Goal: Task Accomplishment & Management: Use online tool/utility

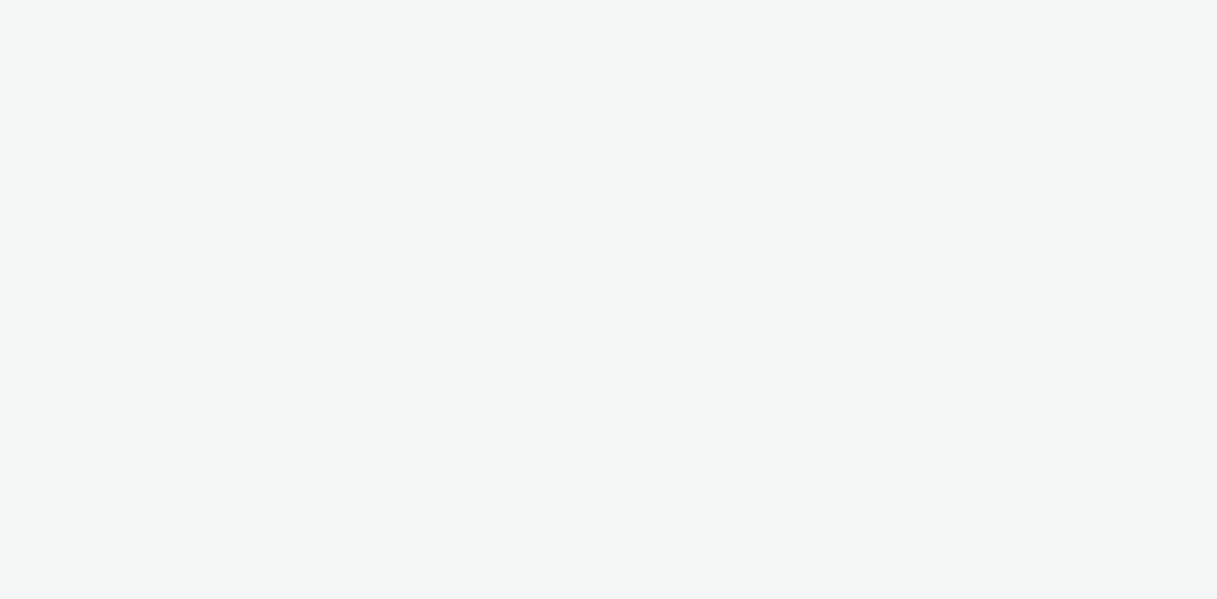
select select "2fc77e36-bb93-4aa3-9dff-dcb08e02eac6"
select select "2405a9d4-3350-4458-8d06-44f78962fa76"
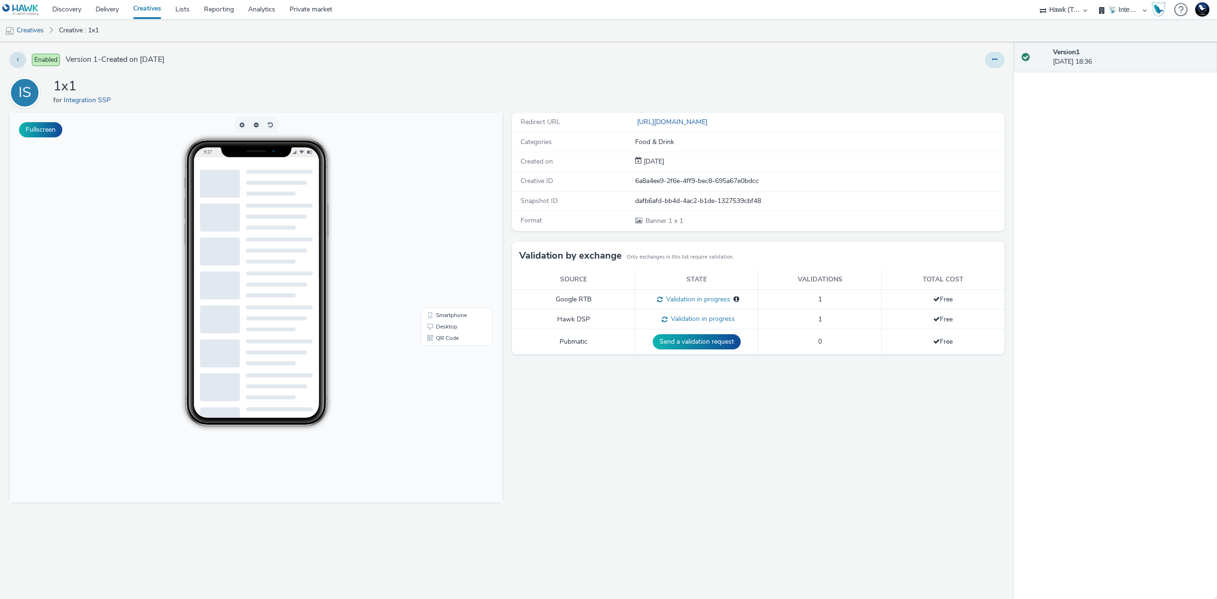
click at [991, 56] on button at bounding box center [994, 60] width 19 height 16
click at [972, 73] on link "Edit" at bounding box center [968, 78] width 71 height 19
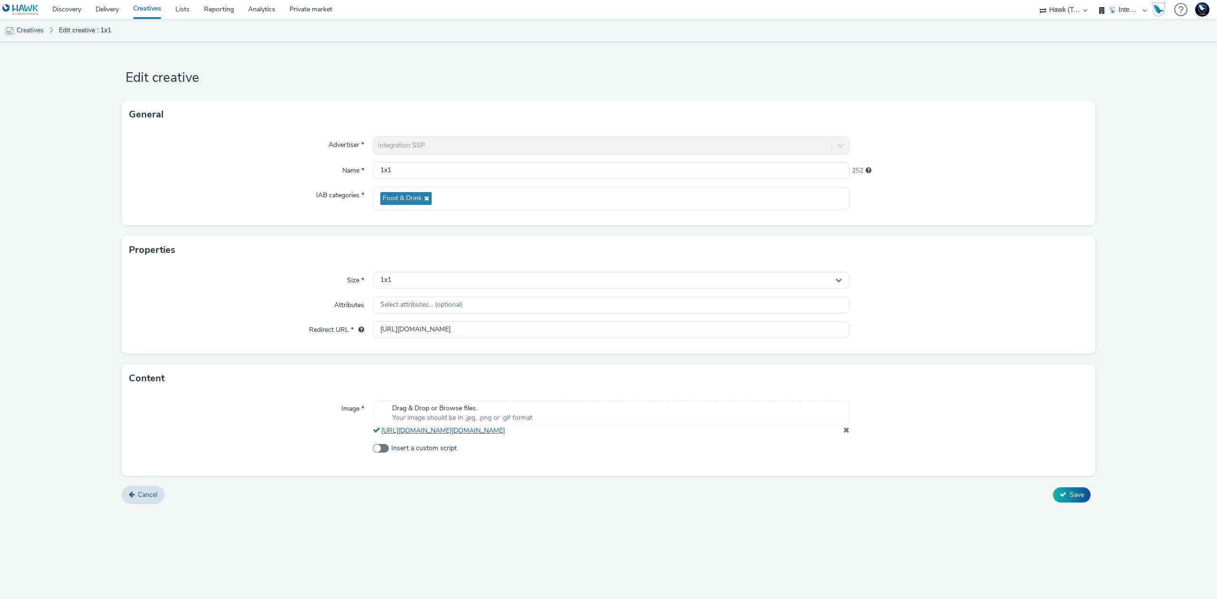
click at [509, 429] on link "https://tabmo-cdn.s3.eu-west-1.amazonaws.com/hawk.tabmo.io/organizations/2405a9…" at bounding box center [444, 430] width 127 height 9
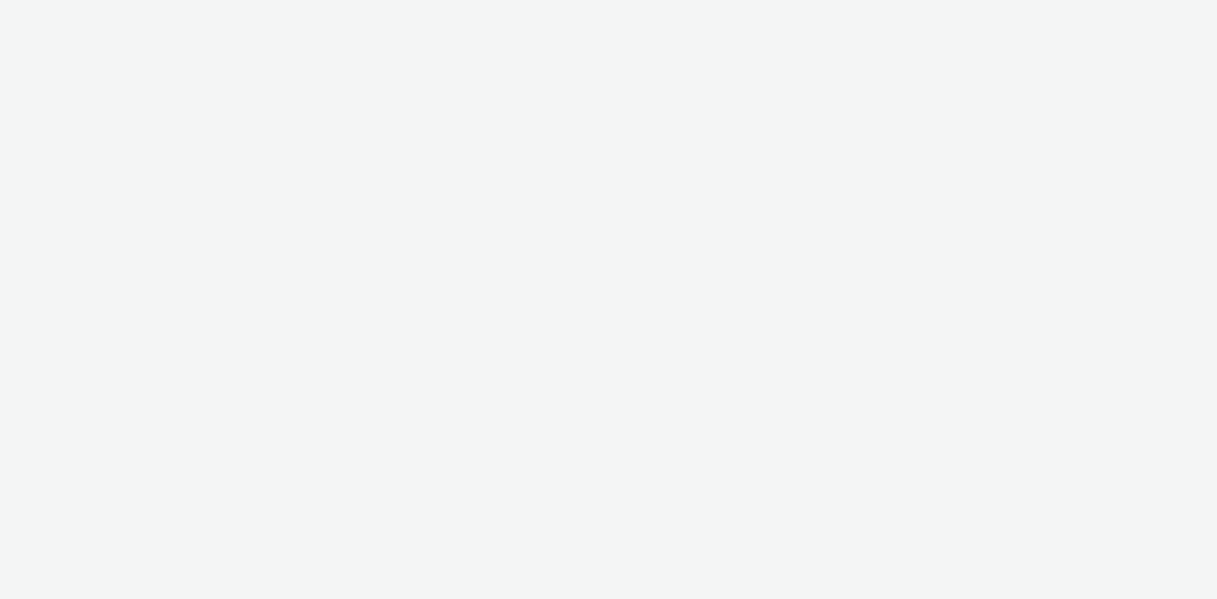
select select "11a7df10-284f-415c-b52a-427acf4c31ae"
select select "b015cfd6-bbd4-4595-945e-4006add74323"
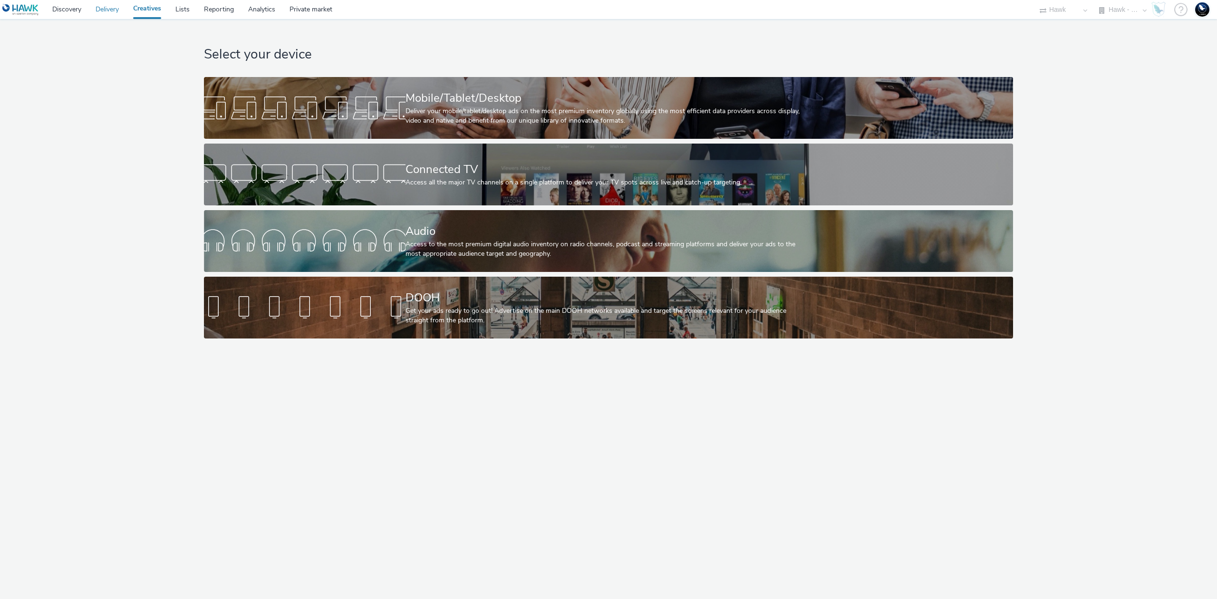
click at [100, 5] on link "Delivery" at bounding box center [107, 9] width 38 height 19
